Goal: Task Accomplishment & Management: Manage account settings

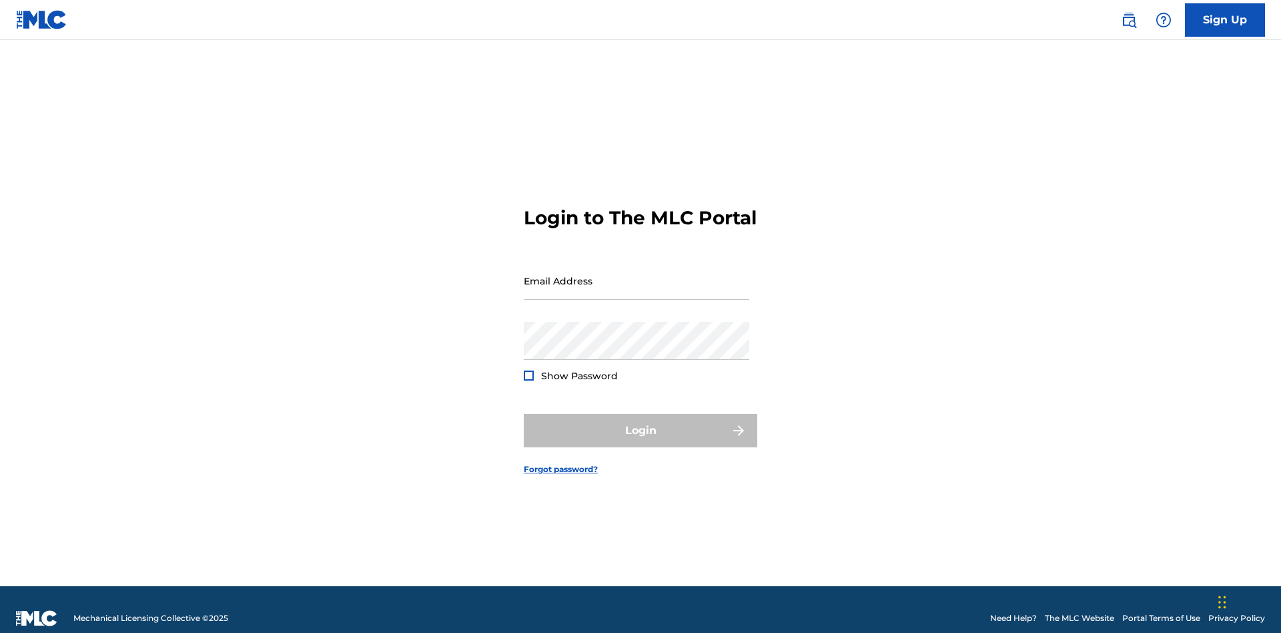
scroll to position [17, 0]
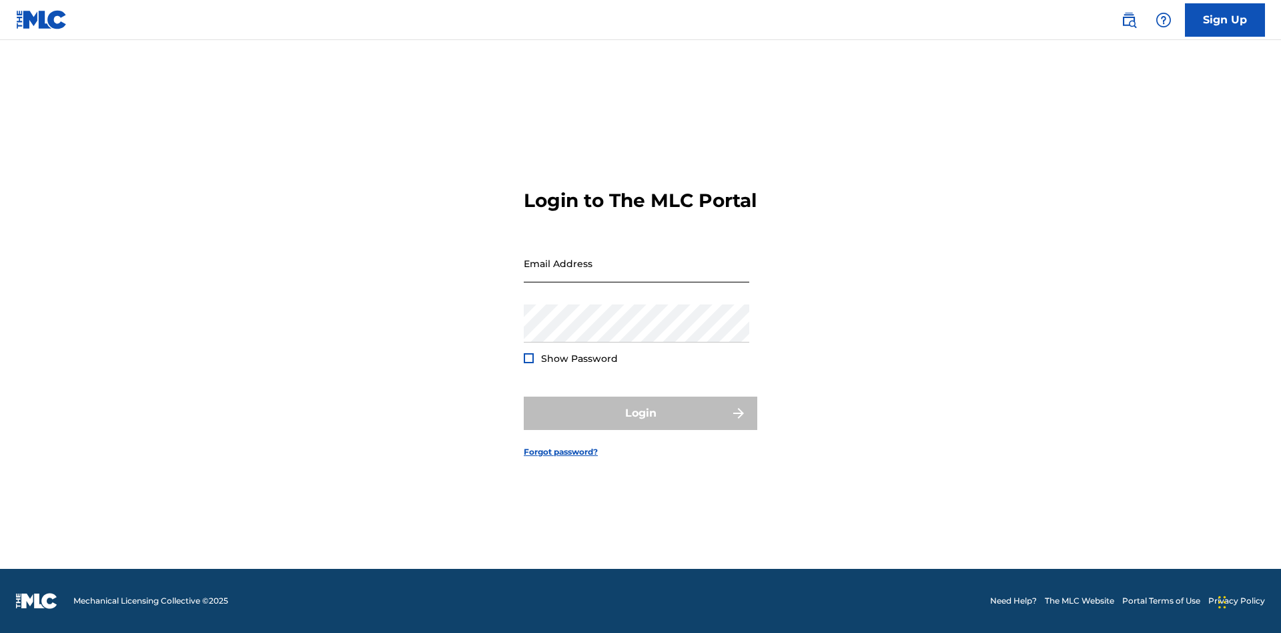
click at [637, 274] on input "Email Address" at bounding box center [637, 263] width 226 height 38
type input "[PERSON_NAME][EMAIL_ADDRESS][DOMAIN_NAME]"
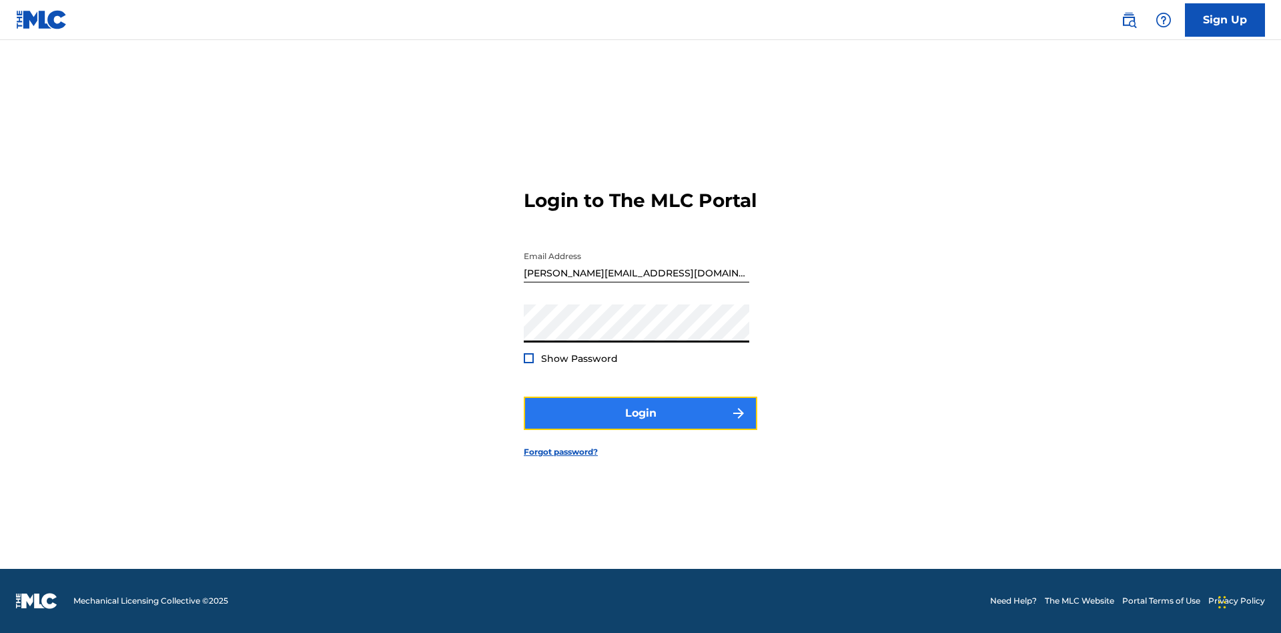
click at [641, 424] on button "Login" at bounding box center [641, 412] width 234 height 33
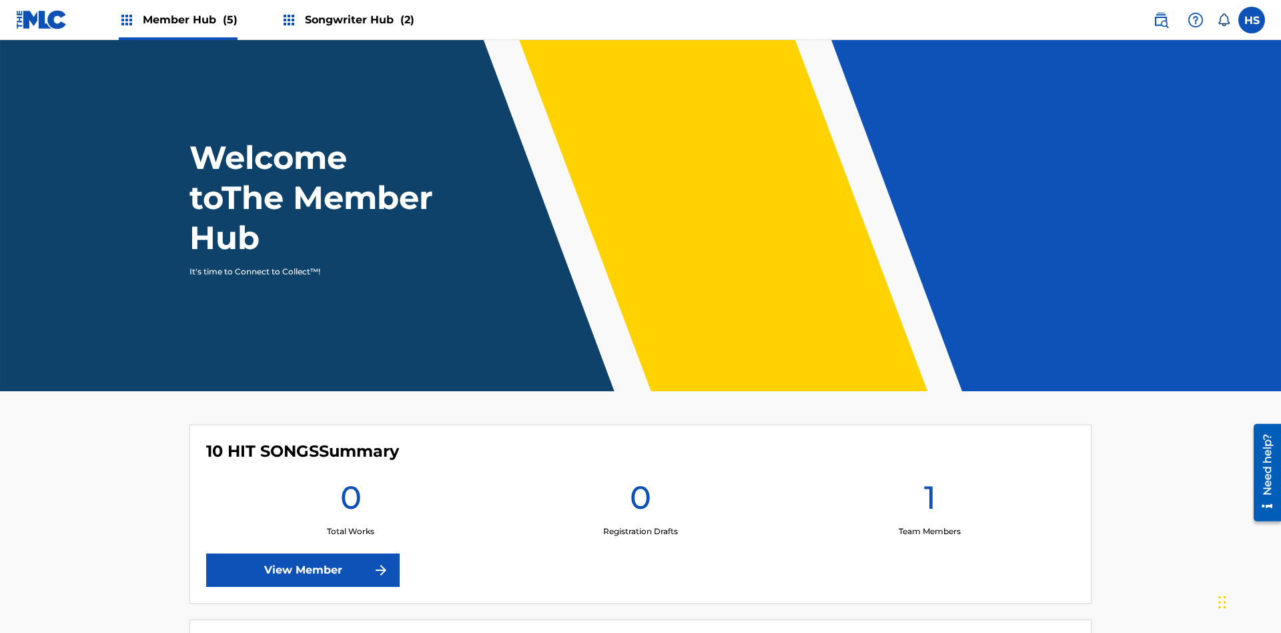
click at [358, 19] on span "Songwriter Hub (2)" at bounding box center [359, 19] width 109 height 15
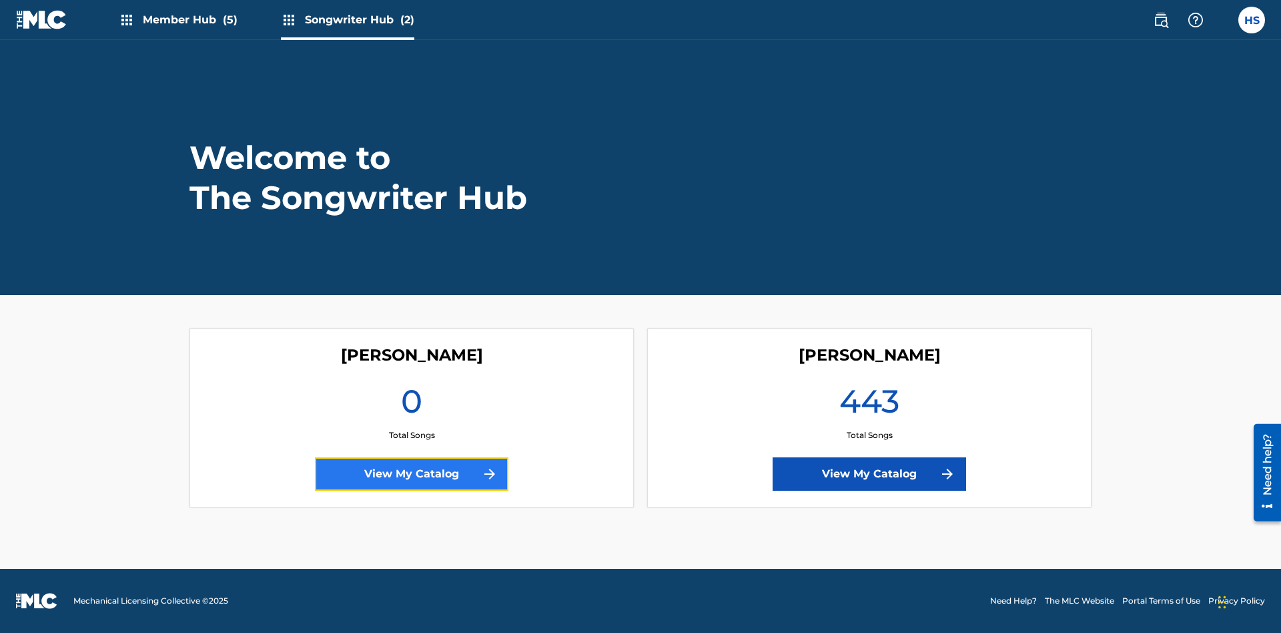
click at [412, 474] on link "View My Catalog" at bounding box center [411, 473] width 193 height 33
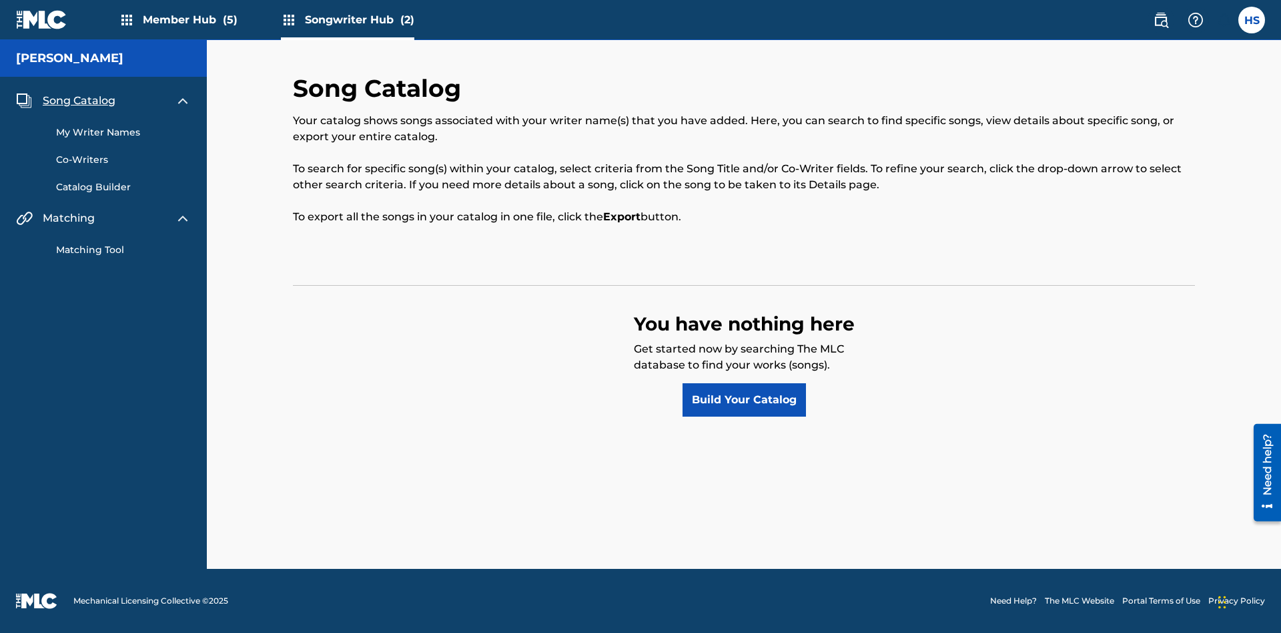
click at [79, 101] on span "Song Catalog" at bounding box center [79, 101] width 73 height 16
click at [744, 400] on link "Build Your Catalog" at bounding box center [744, 399] width 123 height 33
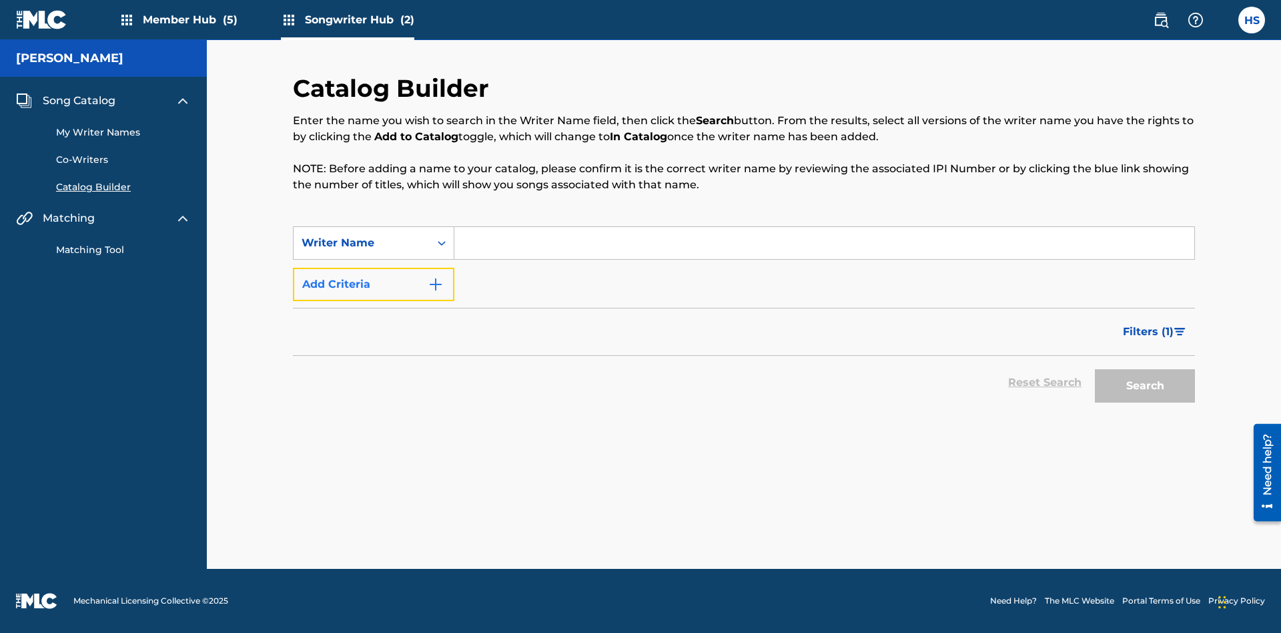
click at [374, 284] on button "Add Criteria" at bounding box center [373, 284] width 161 height 33
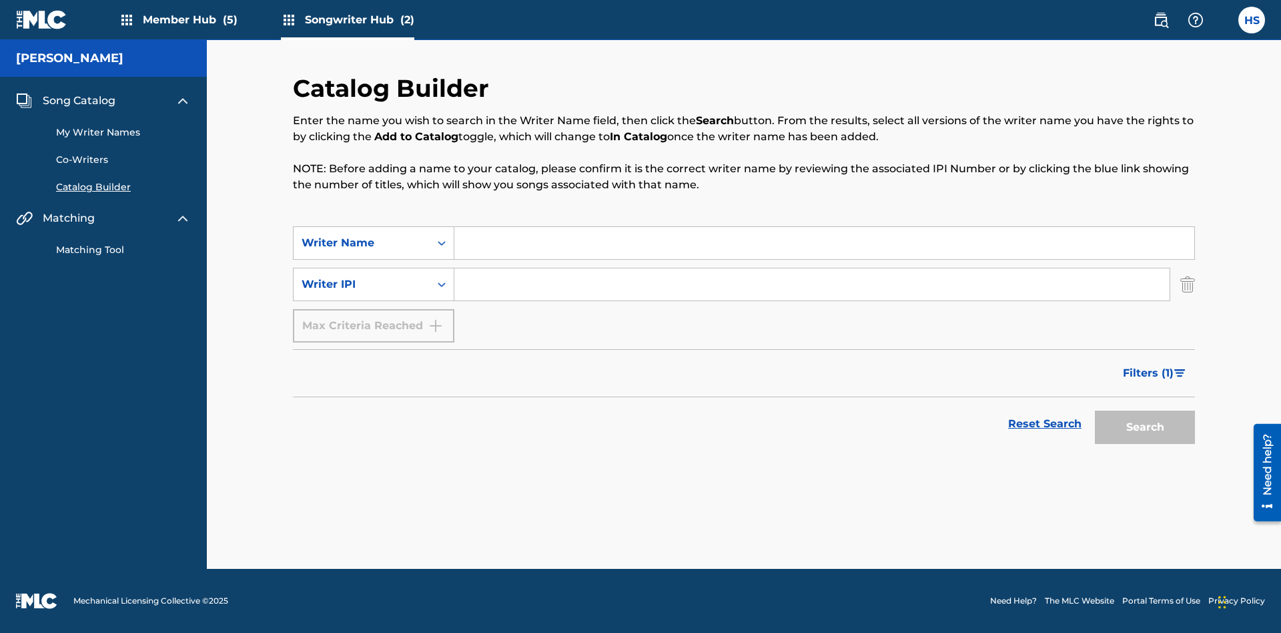
click at [824, 243] on input "Search Form" at bounding box center [824, 243] width 740 height 32
type input "[PERSON_NAME]"
click at [812, 284] on input "Search Form" at bounding box center [811, 284] width 715 height 32
type input "00196748412"
click at [1145, 427] on button "Search" at bounding box center [1145, 426] width 100 height 33
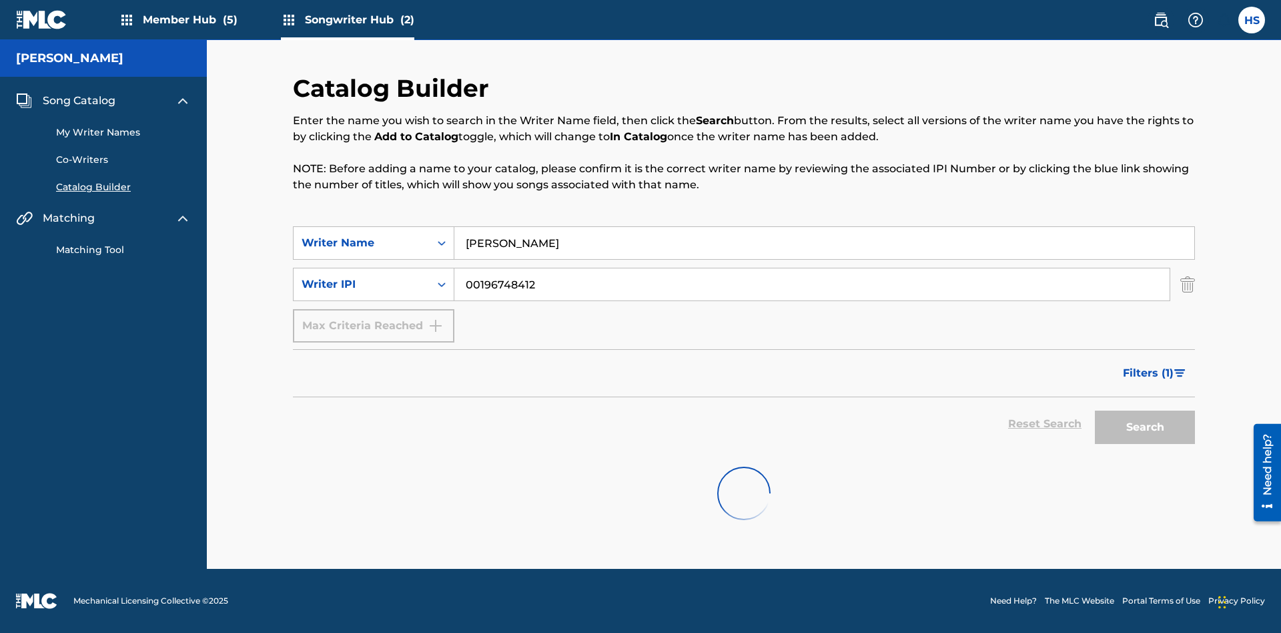
scroll to position [214, 0]
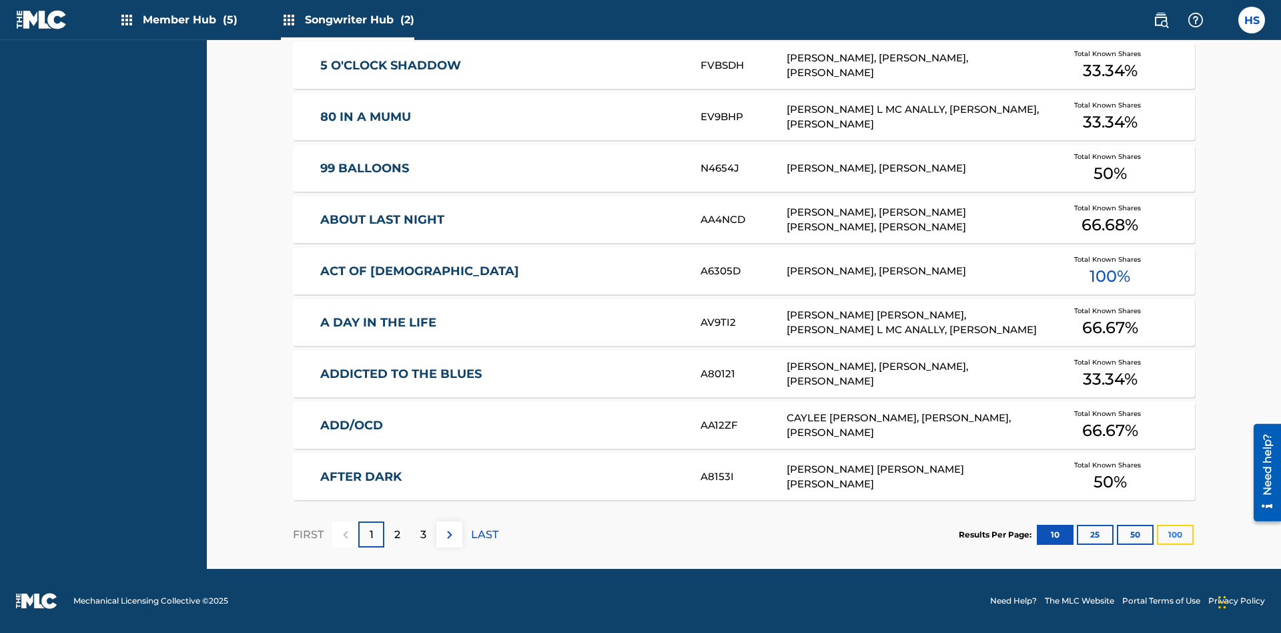
click at [1157, 534] on button "100" at bounding box center [1175, 534] width 37 height 20
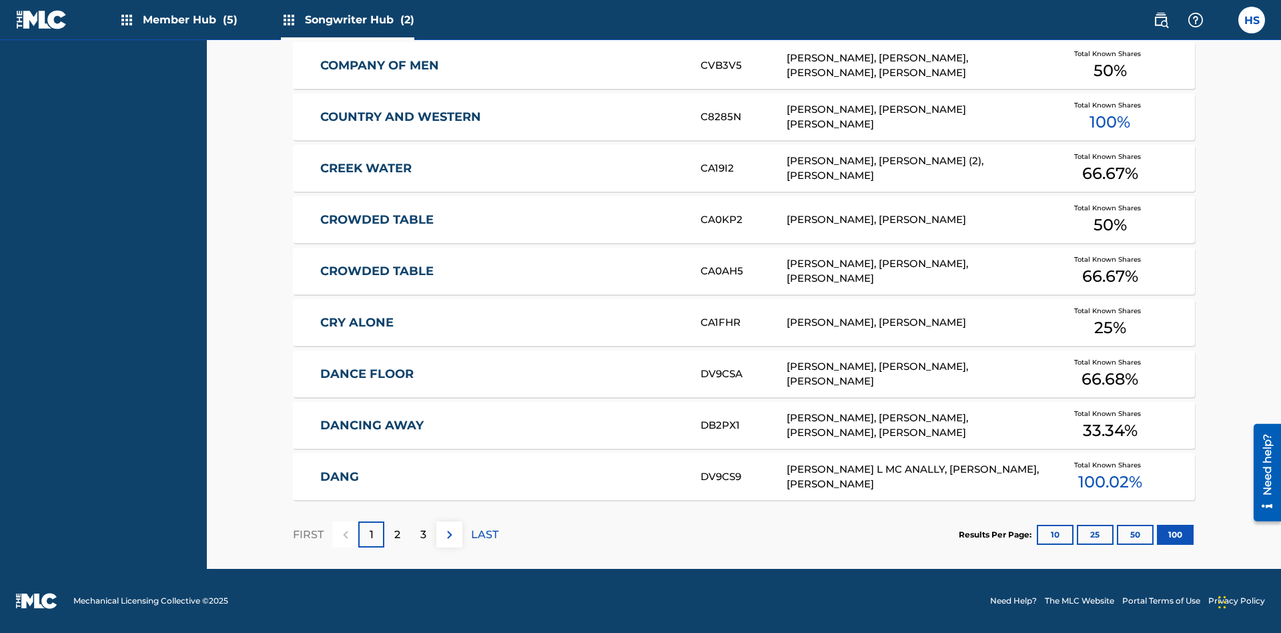
scroll to position [420, 0]
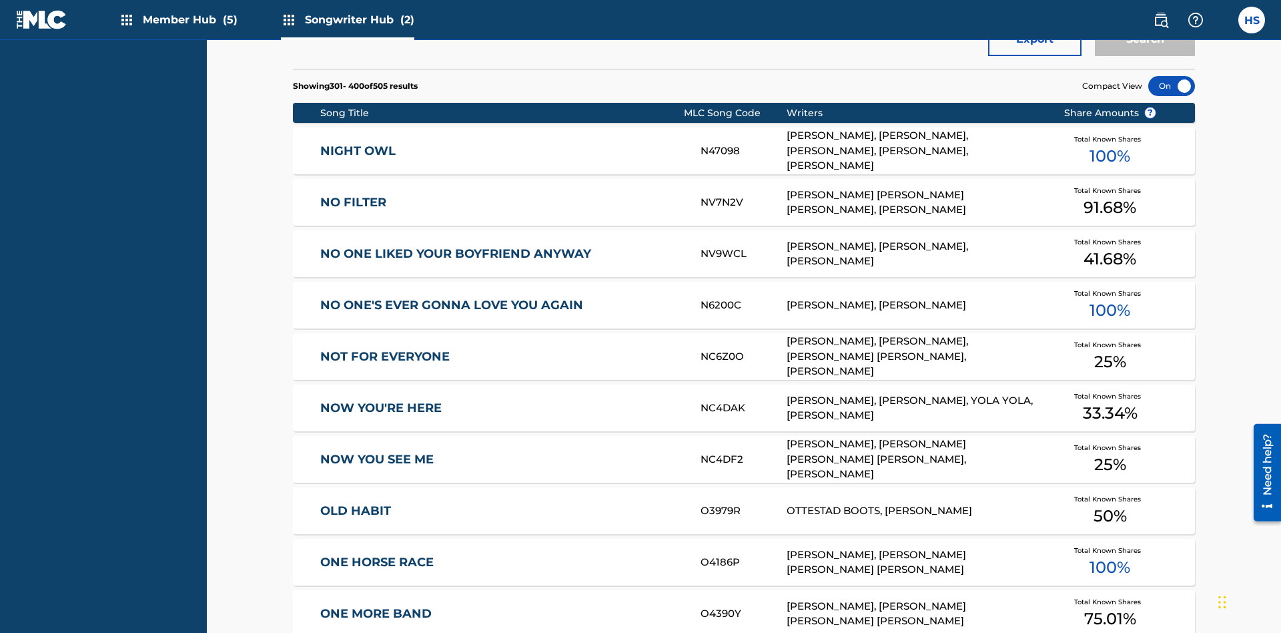
scroll to position [5, 0]
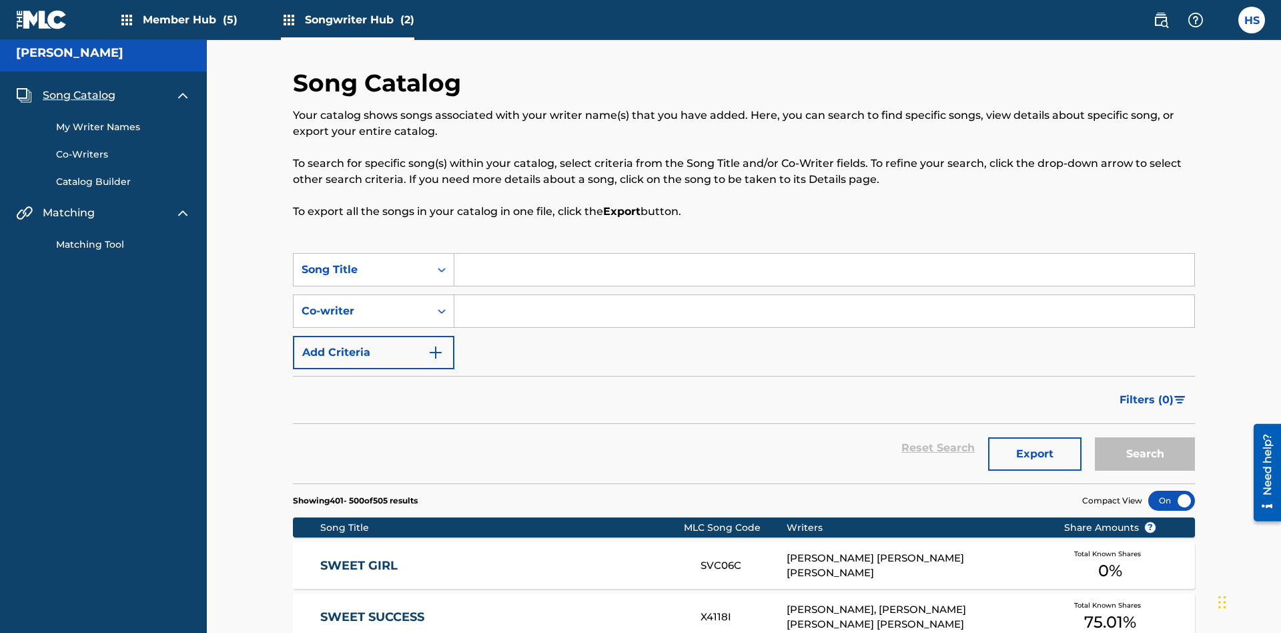
scroll to position [420, 0]
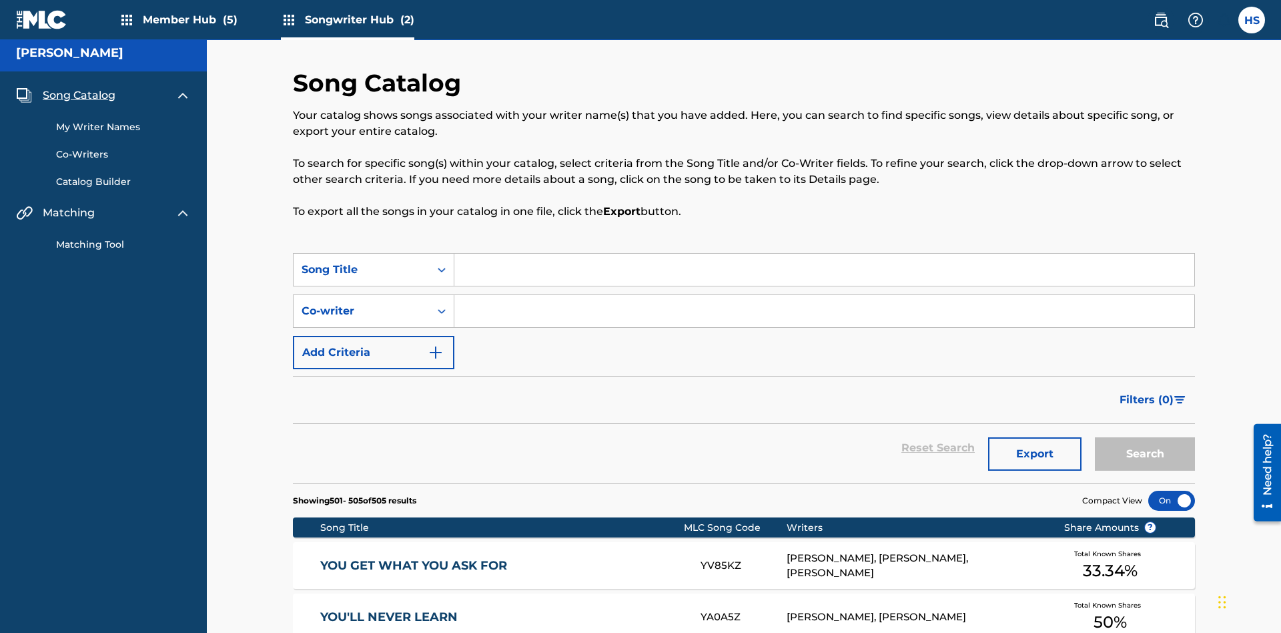
scroll to position [300, 0]
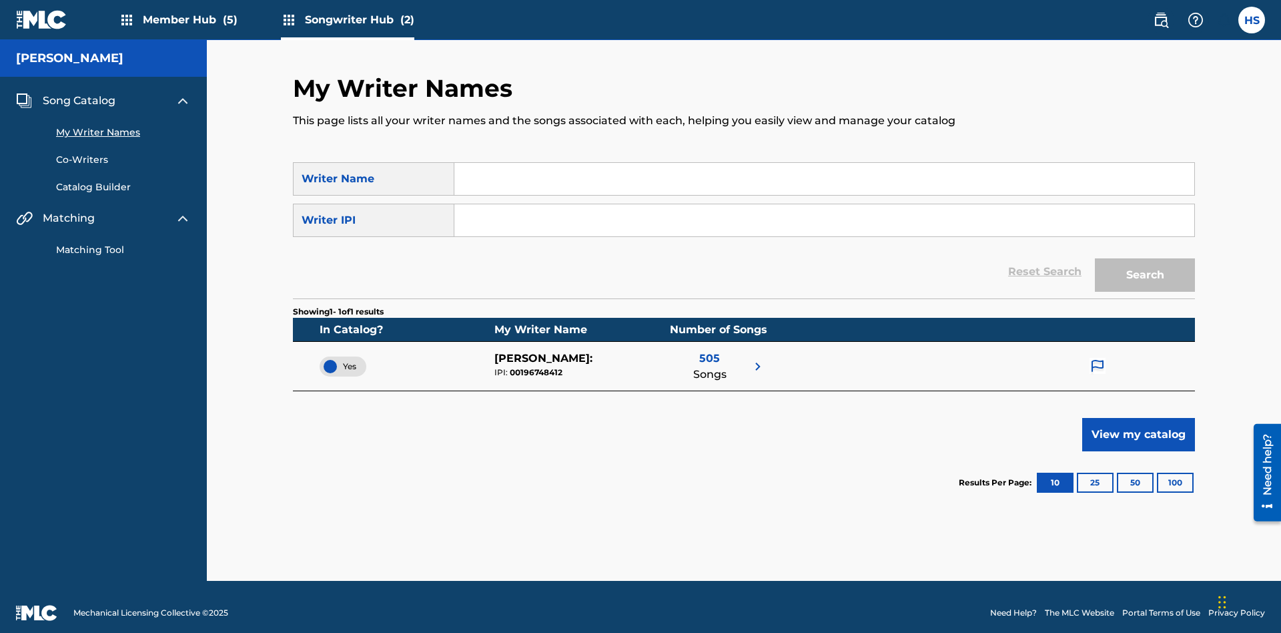
scroll to position [12, 0]
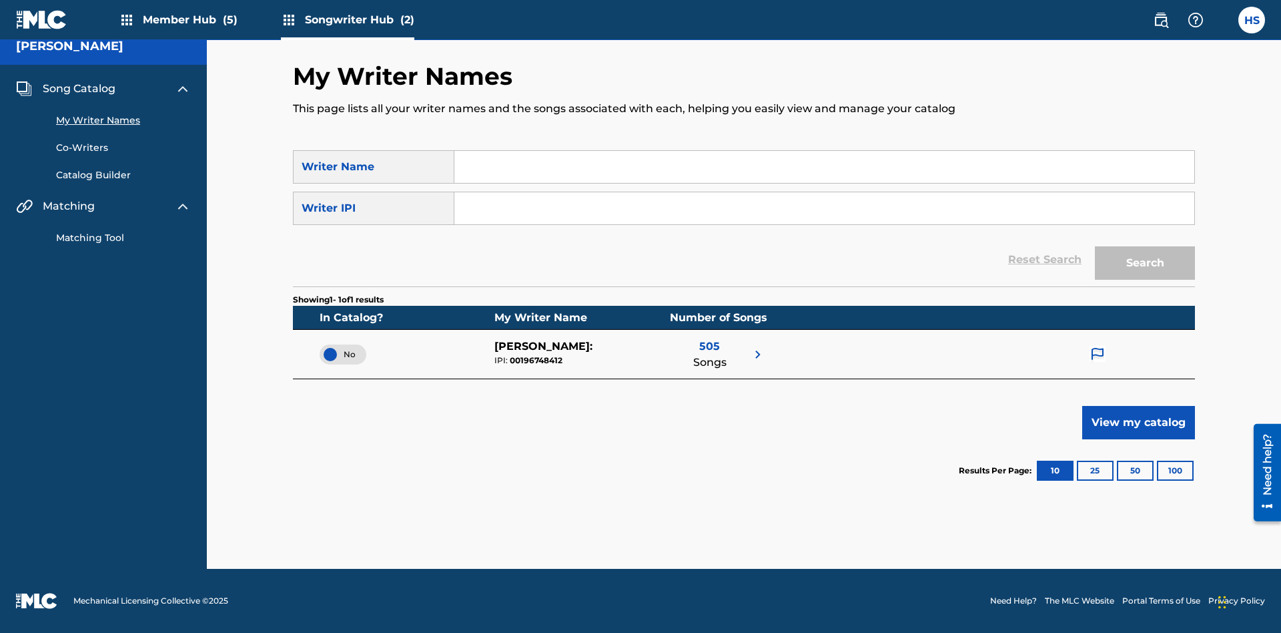
click at [343, 354] on span "No" at bounding box center [342, 354] width 25 height 12
click at [79, 89] on span "Song Catalog" at bounding box center [79, 89] width 73 height 16
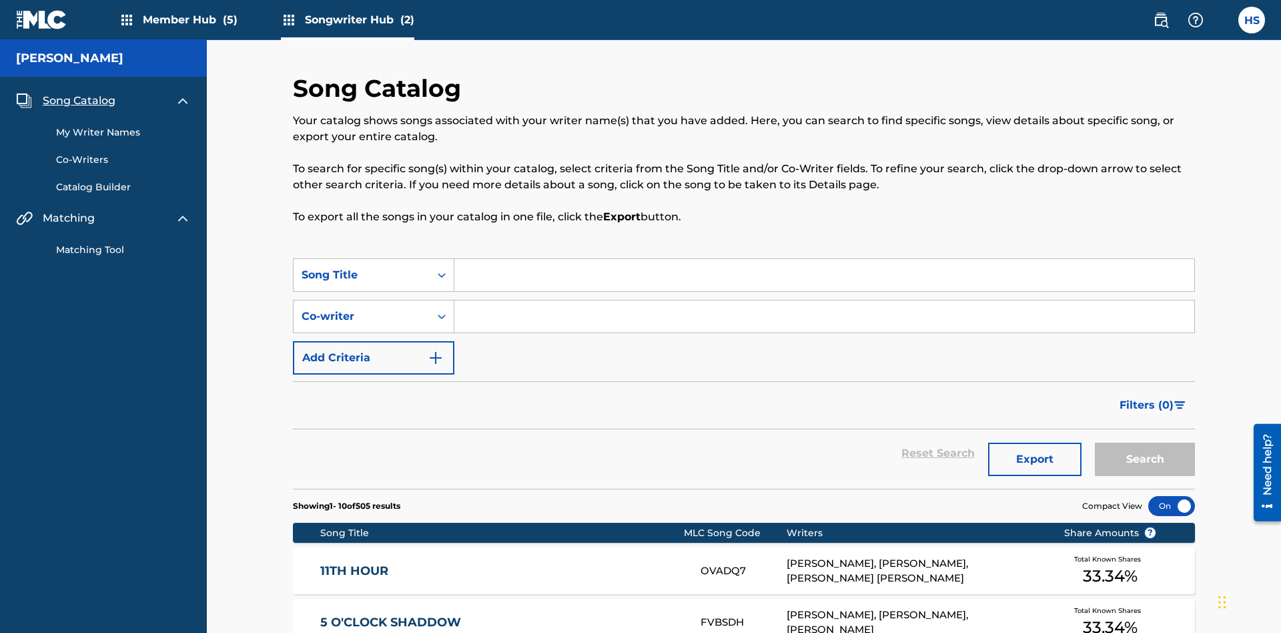
click at [123, 125] on link "My Writer Names" at bounding box center [123, 132] width 135 height 14
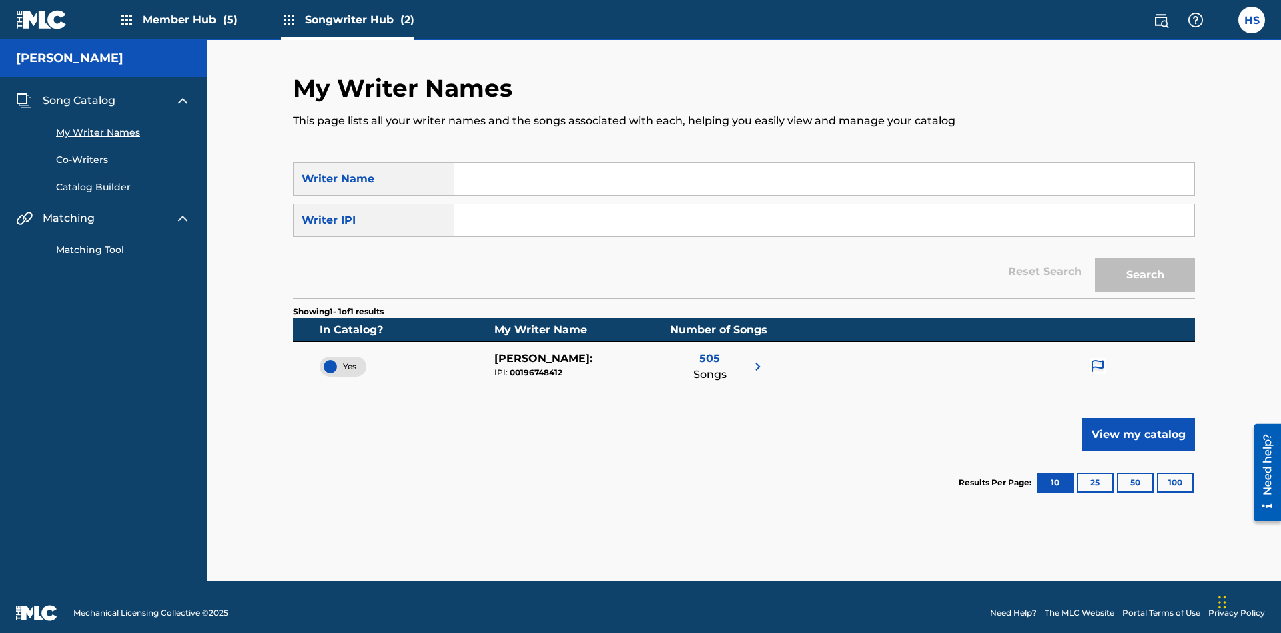
scroll to position [12, 0]
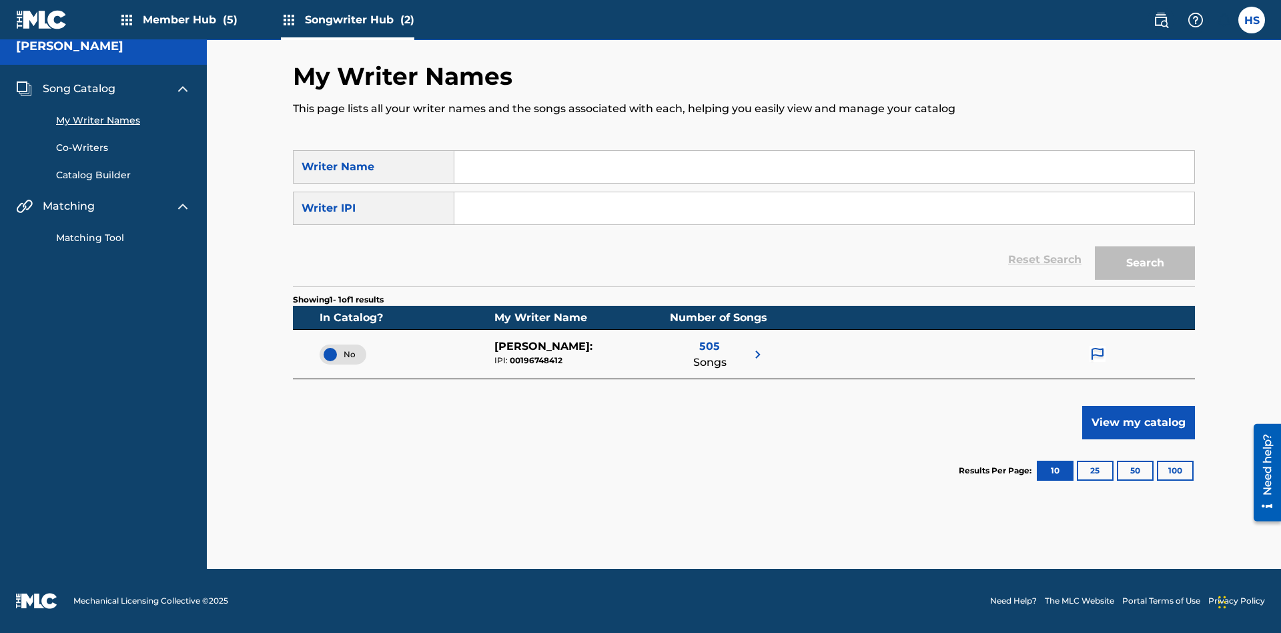
click at [79, 89] on span "Song Catalog" at bounding box center [79, 89] width 73 height 16
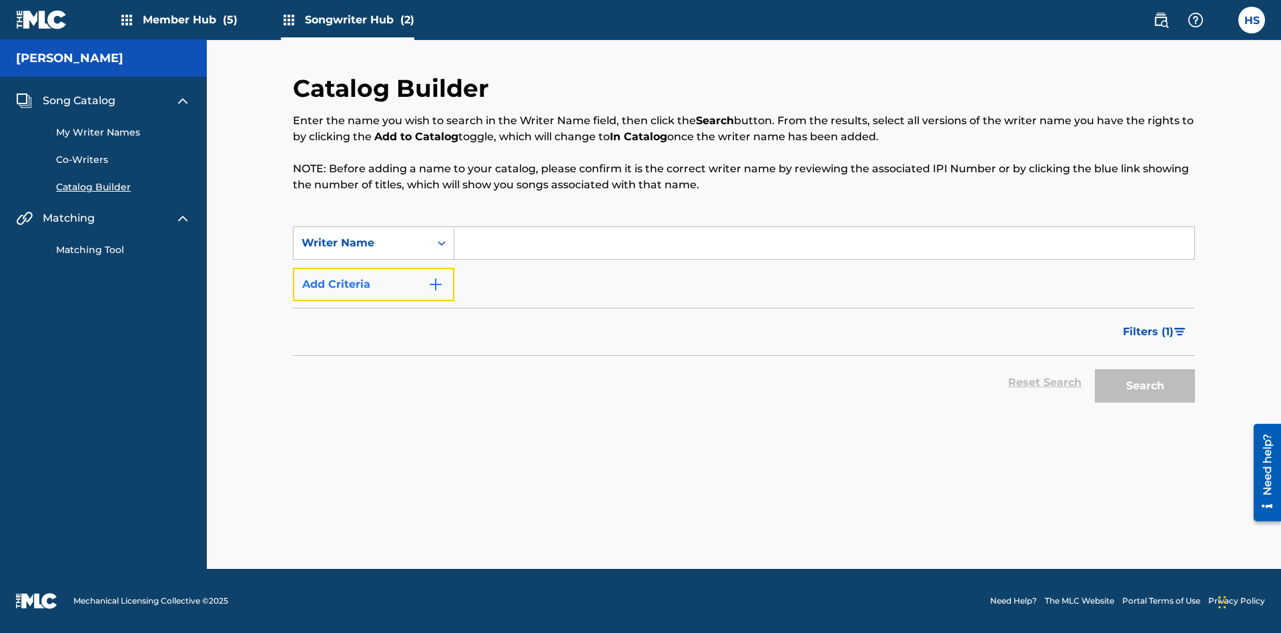
click at [374, 284] on button "Add Criteria" at bounding box center [373, 284] width 161 height 33
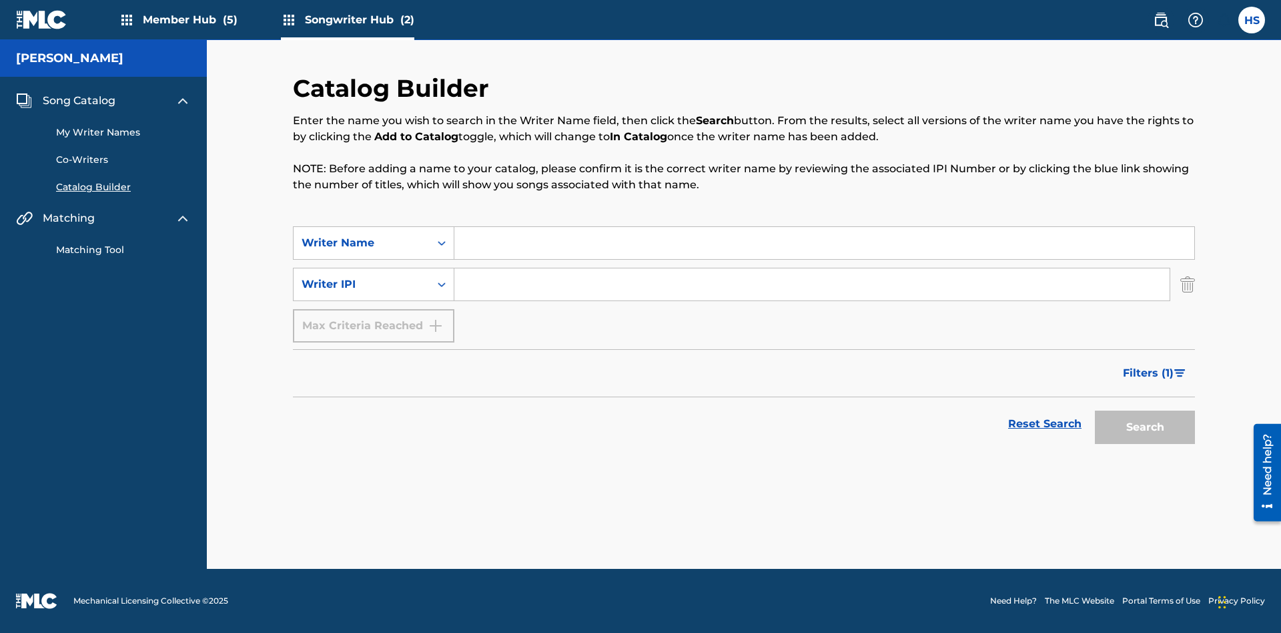
click at [824, 243] on input "Search Form" at bounding box center [824, 243] width 740 height 32
type input "[PERSON_NAME]"
click at [812, 284] on input "Search Form" at bounding box center [811, 284] width 715 height 32
type input "00196748412"
click at [1145, 427] on button "Search" at bounding box center [1145, 426] width 100 height 33
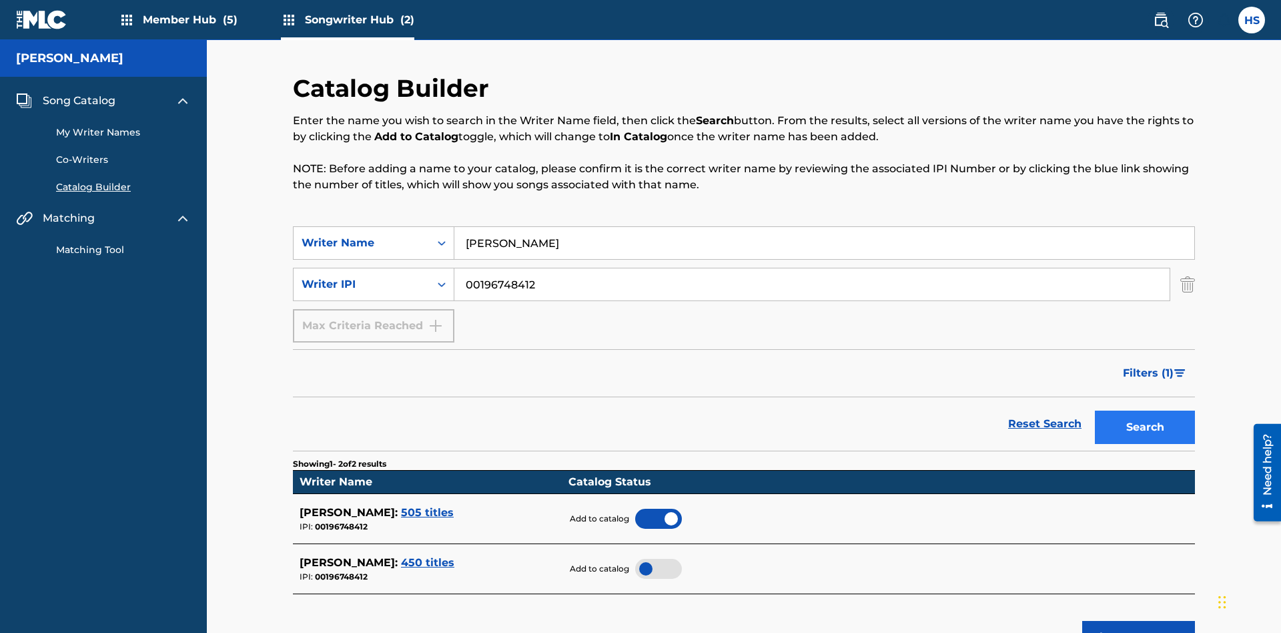
scroll to position [214, 0]
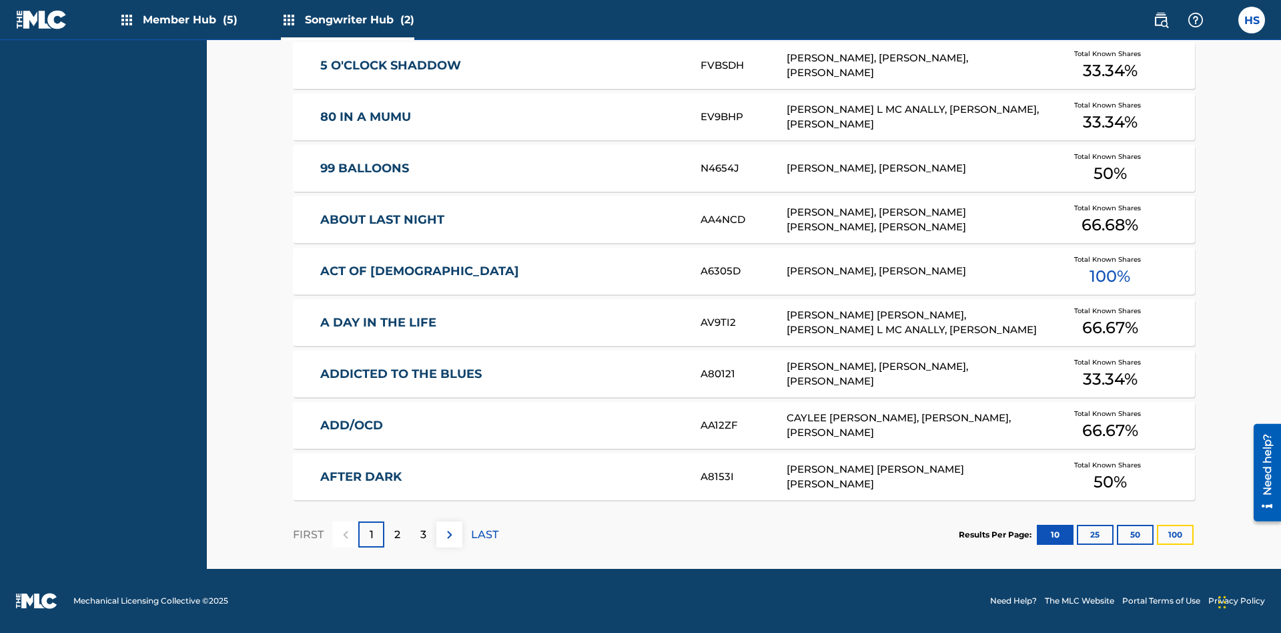
click at [1157, 534] on button "100" at bounding box center [1175, 534] width 37 height 20
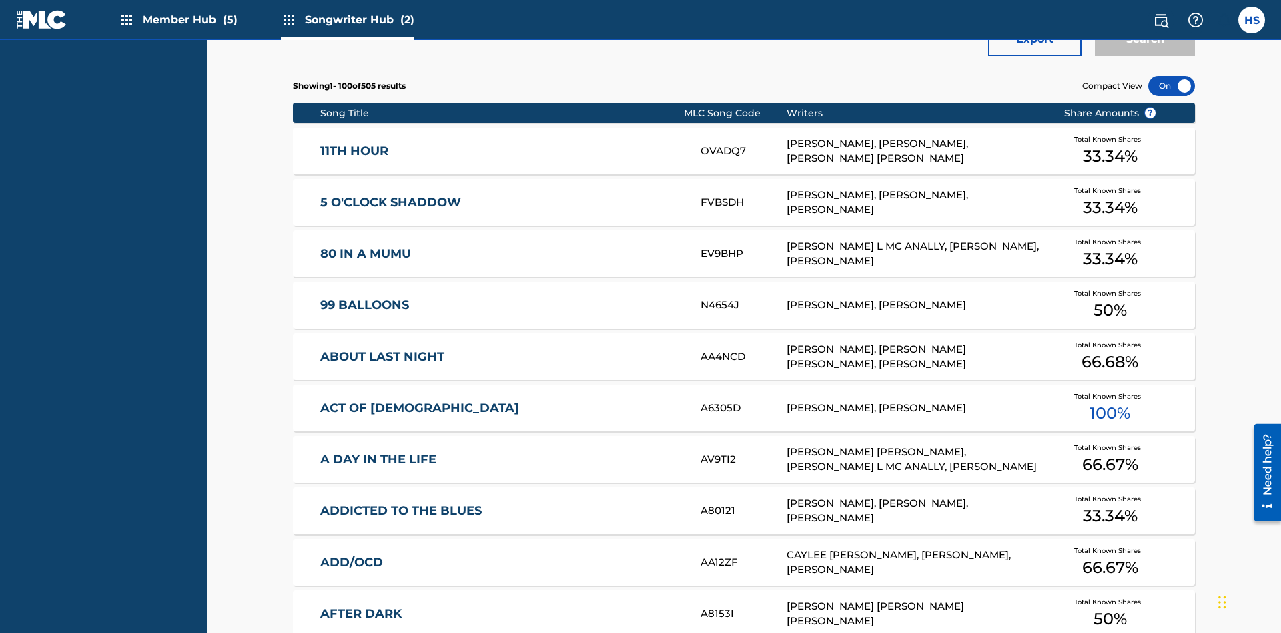
scroll to position [5, 0]
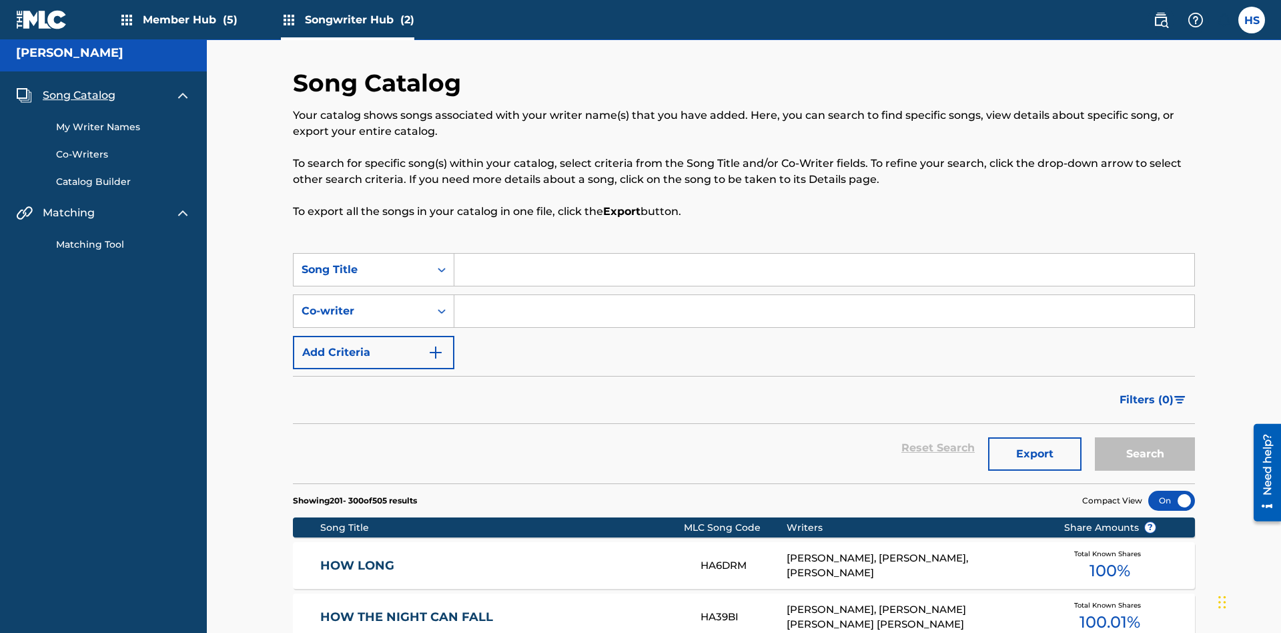
scroll to position [420, 0]
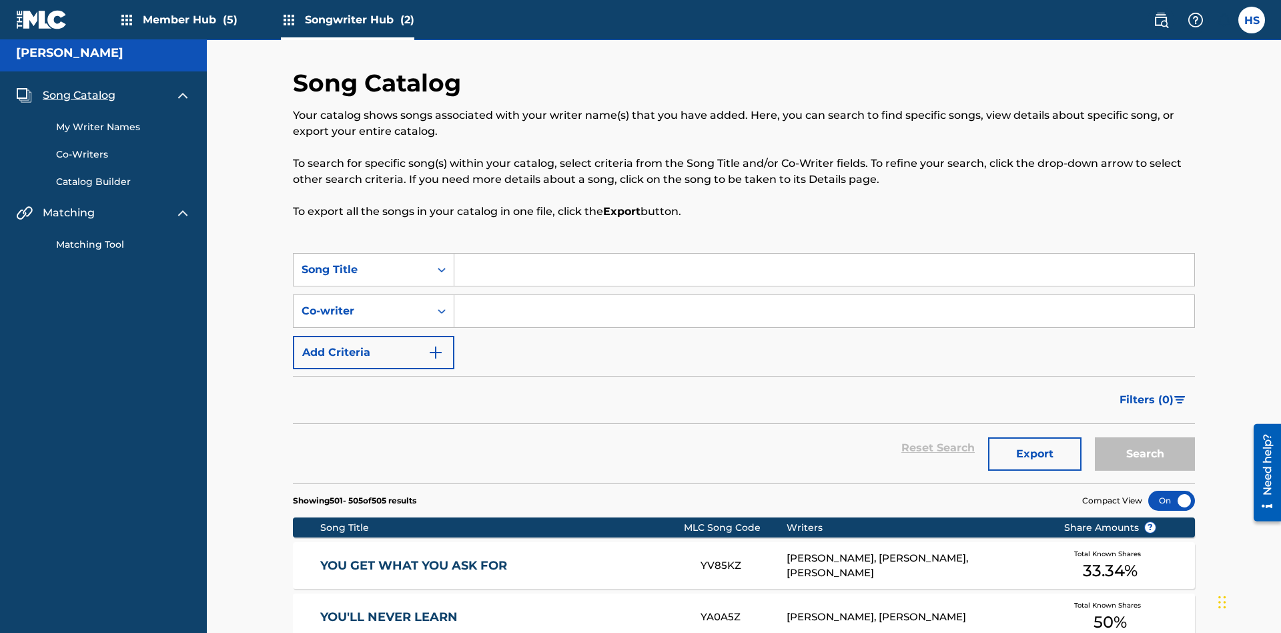
scroll to position [300, 0]
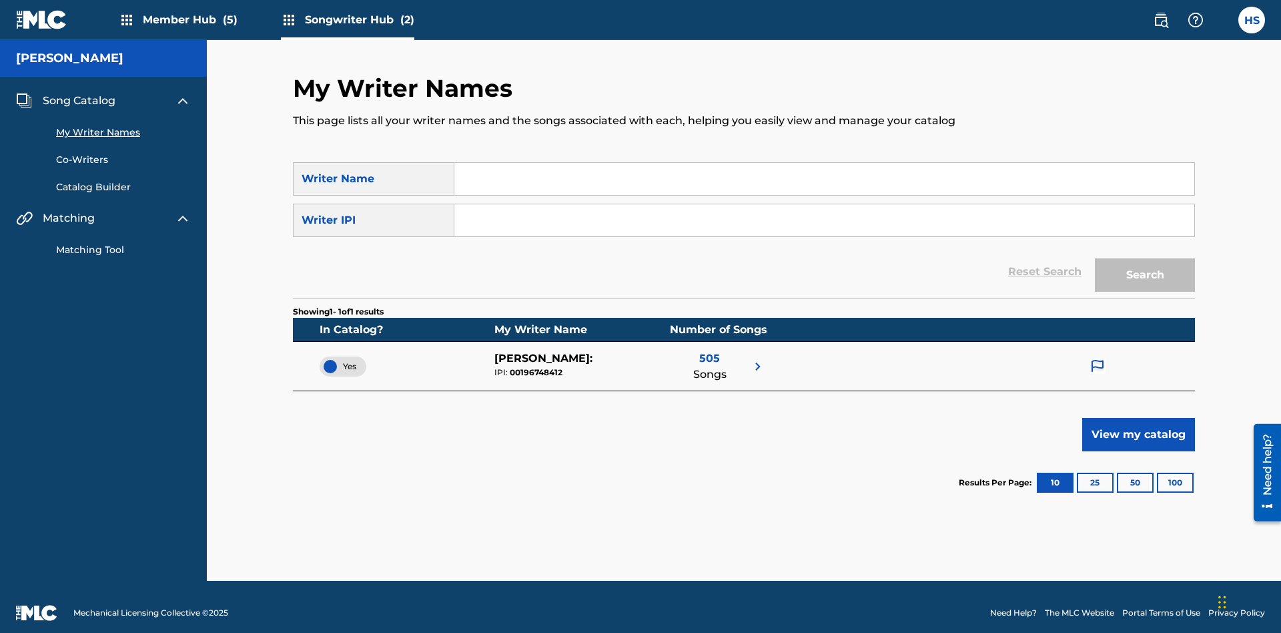
scroll to position [12, 0]
